Goal: Check status: Check status

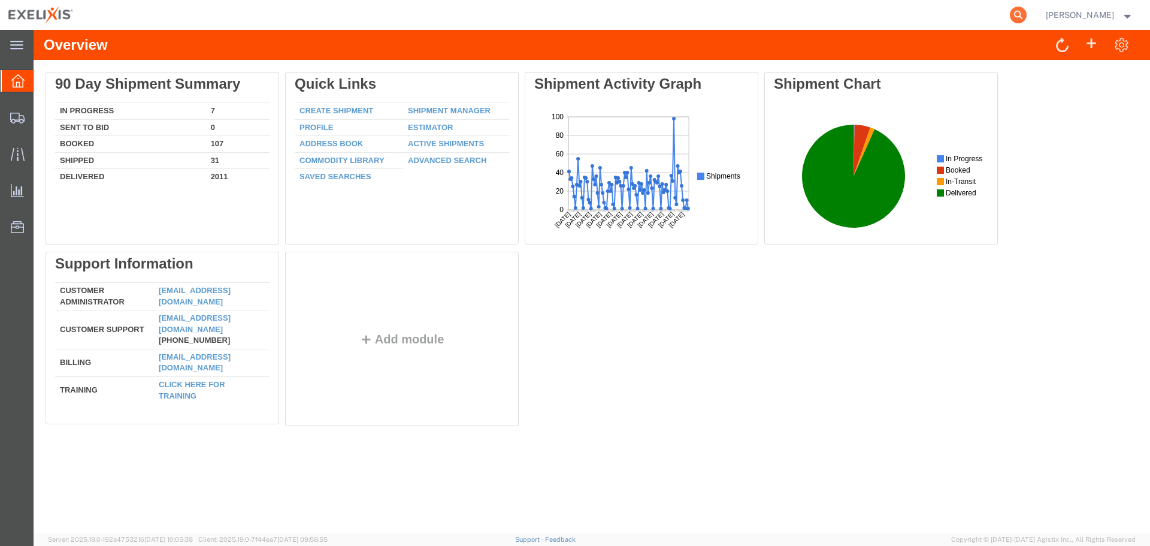
click at [1027, 10] on icon at bounding box center [1018, 15] width 17 height 17
click at [874, 23] on input "search" at bounding box center [828, 15] width 364 height 29
paste input "S02425006"
type input "S02425006"
